Goal: Transaction & Acquisition: Purchase product/service

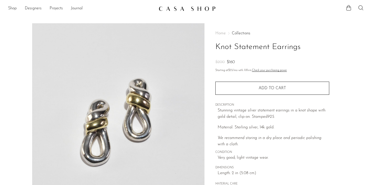
click at [179, 17] on main "Knot Statement Earrings $200 $160" at bounding box center [186, 146] width 372 height 266
click at [10, 10] on link "Shop" at bounding box center [12, 8] width 9 height 7
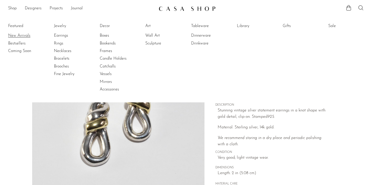
click at [22, 35] on link "New Arrivals" at bounding box center [27, 36] width 38 height 6
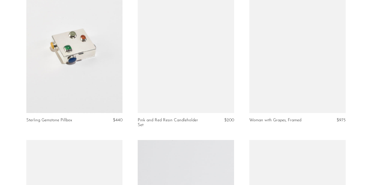
scroll to position [1173, 0]
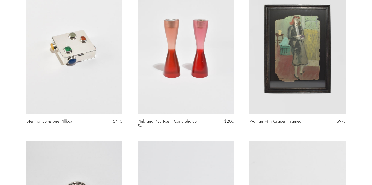
click at [279, 97] on link at bounding box center [297, 47] width 96 height 135
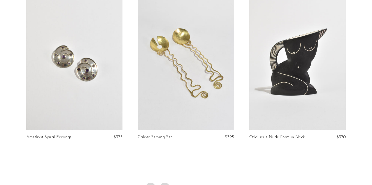
scroll to position [1858, 0]
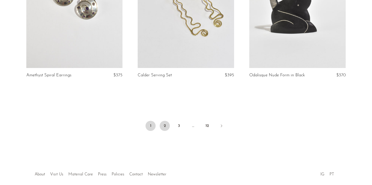
click at [166, 128] on link "2" at bounding box center [165, 126] width 10 height 10
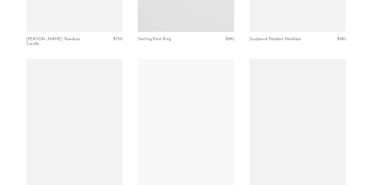
scroll to position [1333, 0]
